Goal: Communication & Community: Answer question/provide support

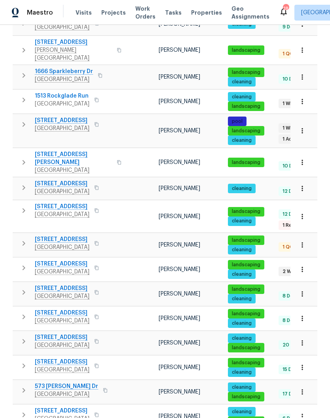
scroll to position [32, 0]
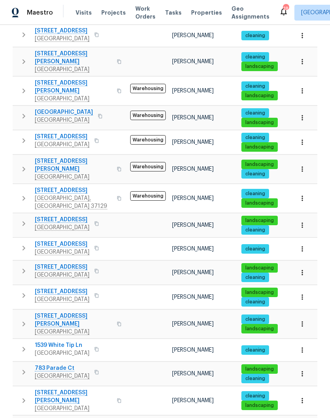
scroll to position [32, 0]
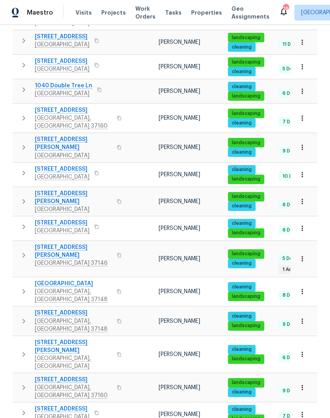
scroll to position [229, 0]
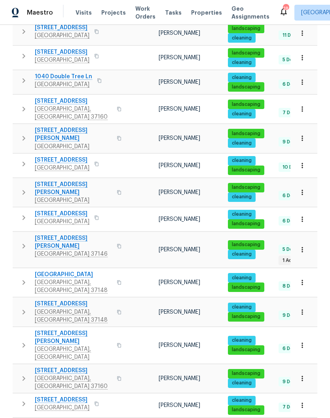
click at [71, 235] on span "157 Gabriella Ct" at bounding box center [73, 243] width 77 height 16
click at [305, 246] on icon "button" at bounding box center [302, 250] width 8 height 8
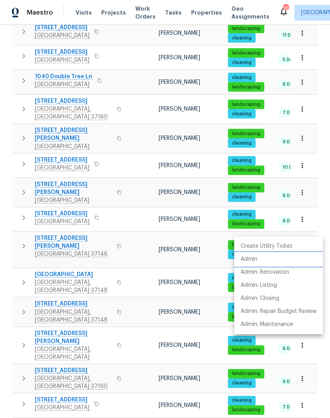
click at [257, 261] on p "Admin" at bounding box center [248, 260] width 17 height 8
click at [199, 307] on div at bounding box center [165, 209] width 330 height 418
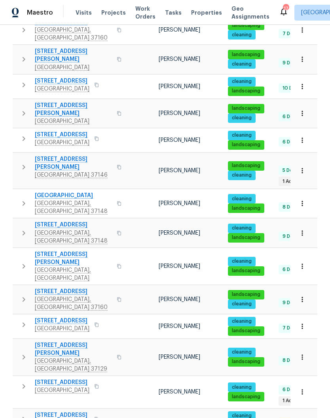
scroll to position [32, 0]
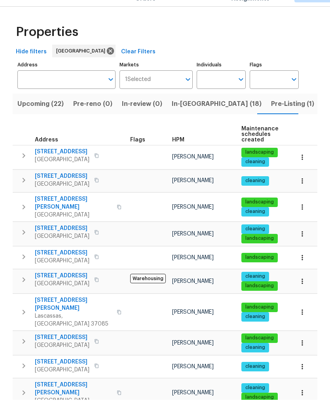
scroll to position [18, 0]
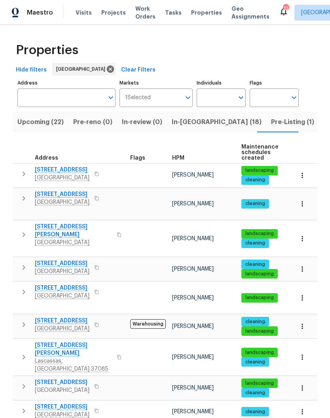
click at [305, 172] on icon "button" at bounding box center [302, 176] width 8 height 8
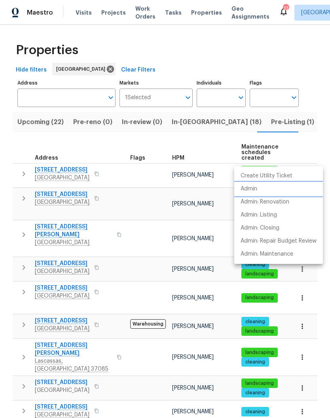
click at [257, 191] on li "Admin" at bounding box center [278, 189] width 89 height 13
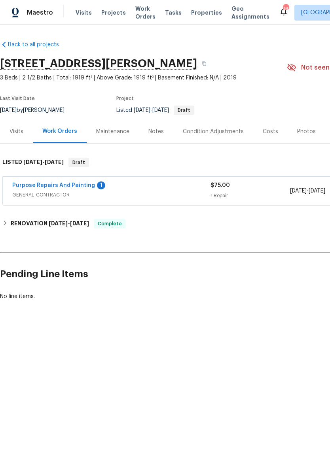
click at [80, 187] on link "Purpose Repairs And Painting" at bounding box center [53, 186] width 83 height 6
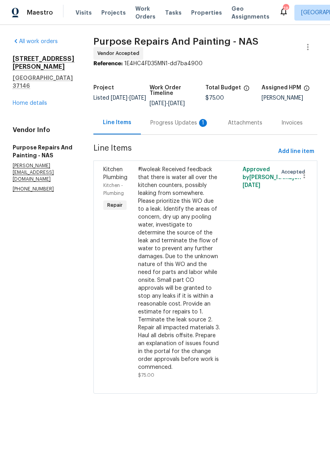
click at [193, 127] on div "Progress Updates 1" at bounding box center [179, 123] width 59 height 8
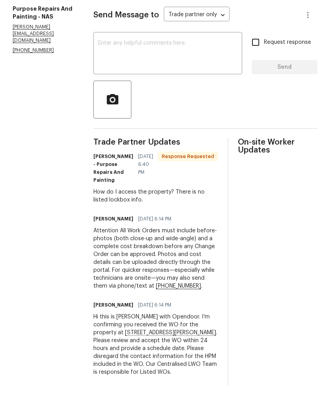
scroll to position [28, 0]
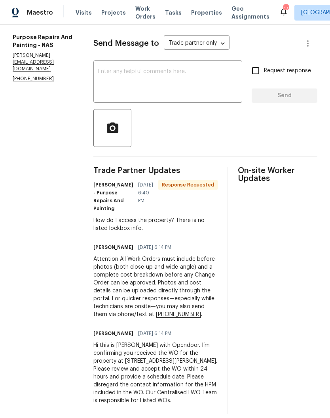
click at [180, 69] on textarea at bounding box center [167, 83] width 139 height 28
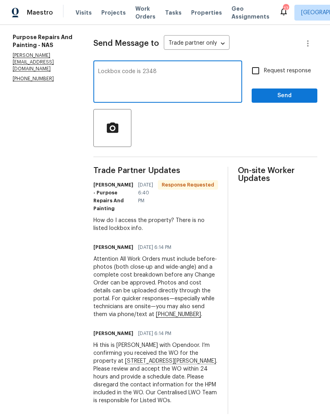
type textarea "Lockbox code is 2348"
click at [286, 91] on span "Send" at bounding box center [284, 96] width 53 height 10
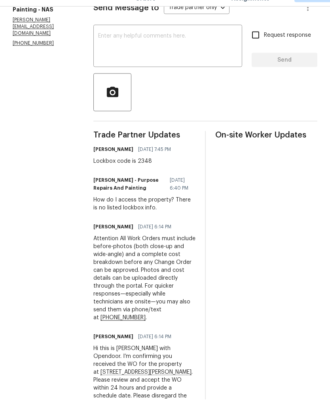
scroll to position [128, 0]
